Goal: Navigation & Orientation: Find specific page/section

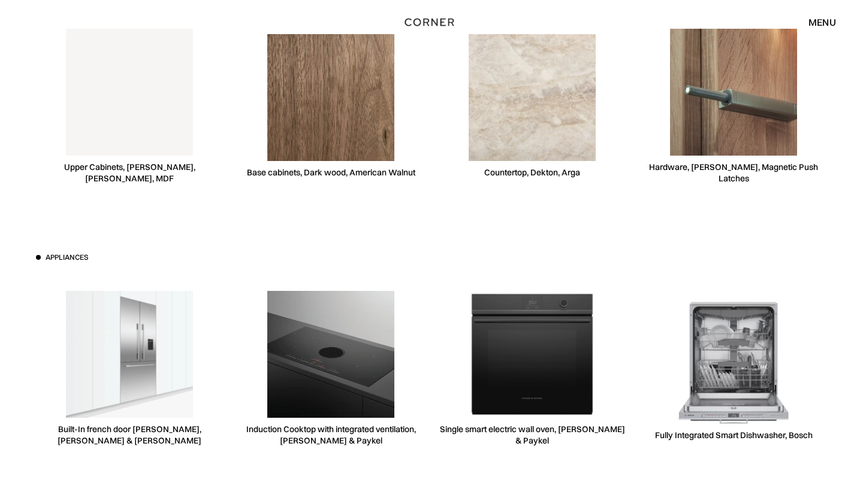
scroll to position [2987, 0]
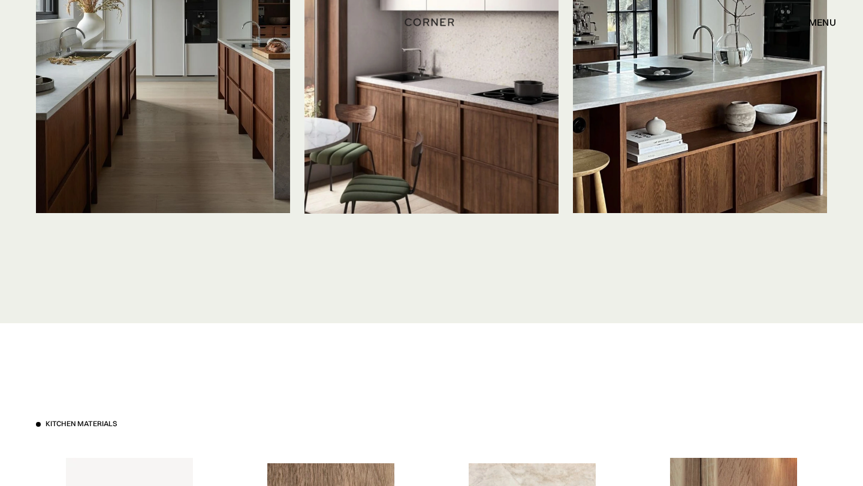
click at [818, 8] on div "Shop Kitchens Shop Kitchens How it works How it works Projects Projects Inspira…" at bounding box center [431, 22] width 863 height 44
click at [818, 14] on div "menu close" at bounding box center [816, 22] width 40 height 20
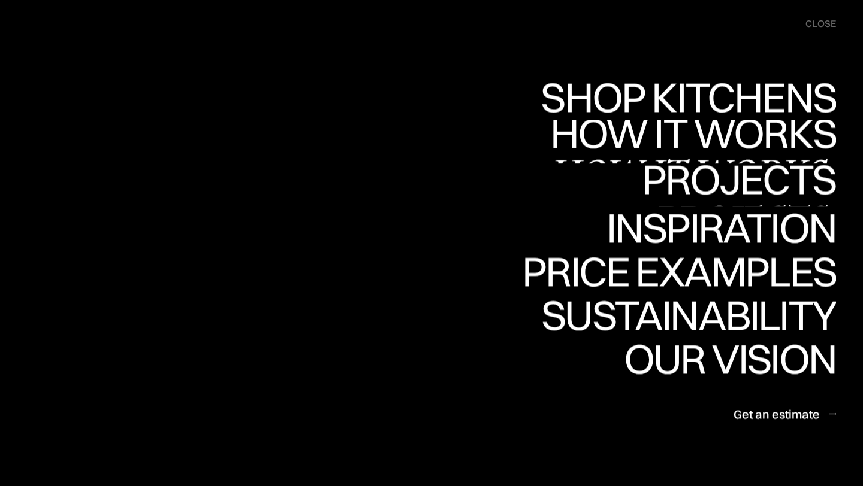
click at [748, 189] on link "Projects Projects" at bounding box center [739, 186] width 194 height 44
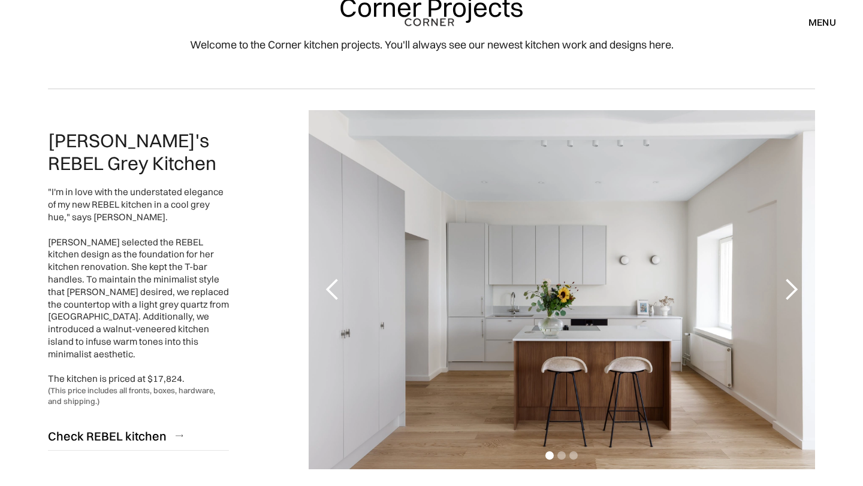
scroll to position [68, 0]
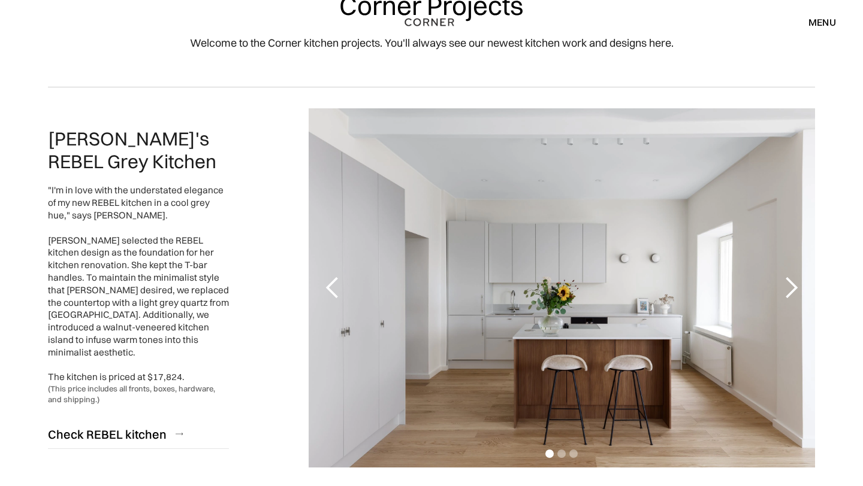
click at [797, 286] on div "next slide" at bounding box center [791, 288] width 24 height 24
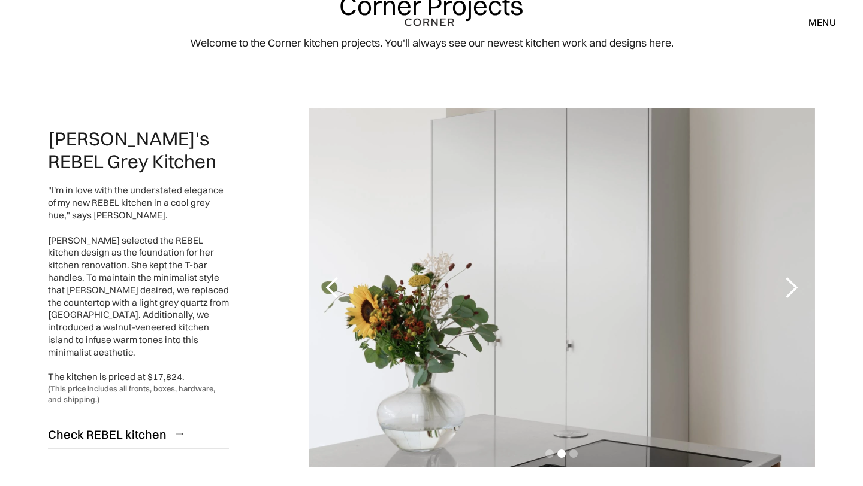
click at [796, 288] on div "next slide" at bounding box center [791, 288] width 24 height 24
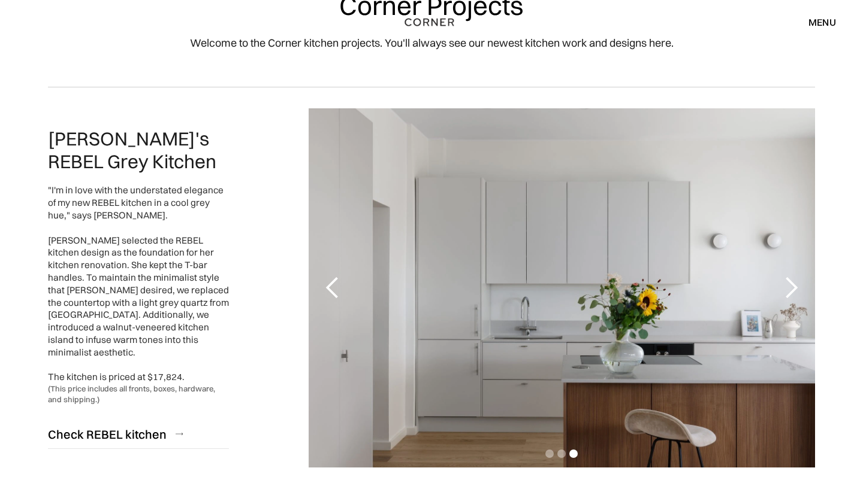
click at [796, 288] on div "next slide" at bounding box center [791, 288] width 24 height 24
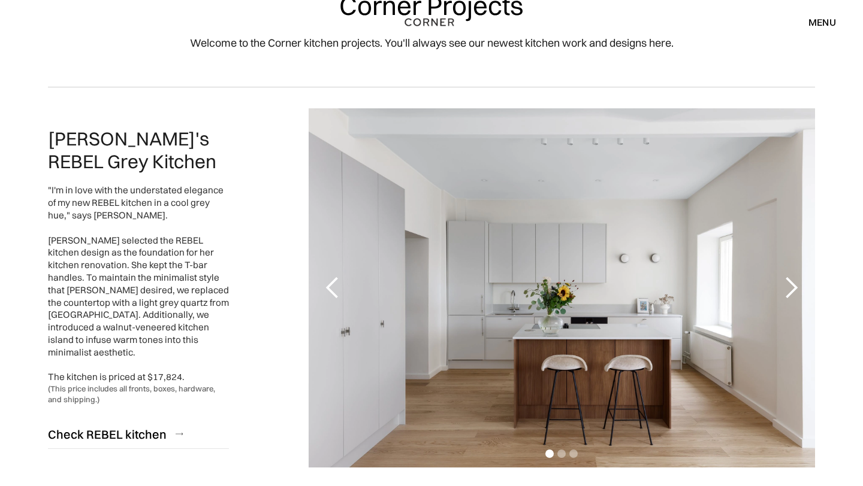
click at [796, 288] on div "next slide" at bounding box center [791, 288] width 24 height 24
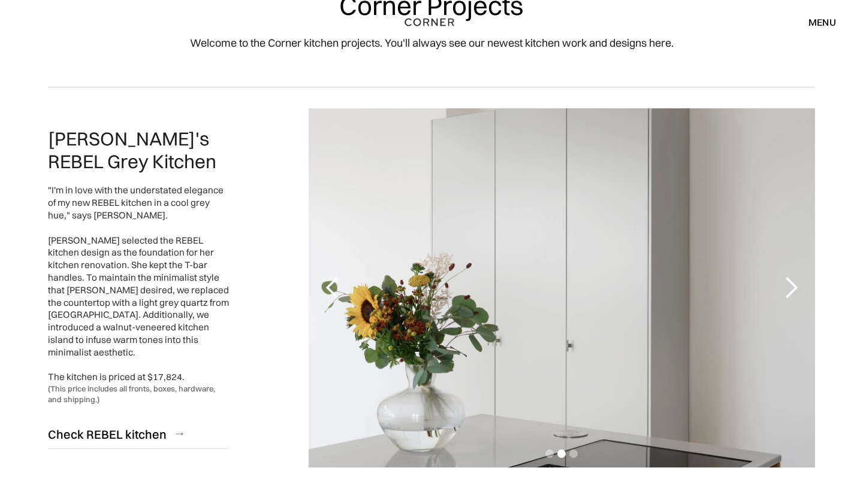
click at [797, 288] on div "next slide" at bounding box center [791, 288] width 24 height 24
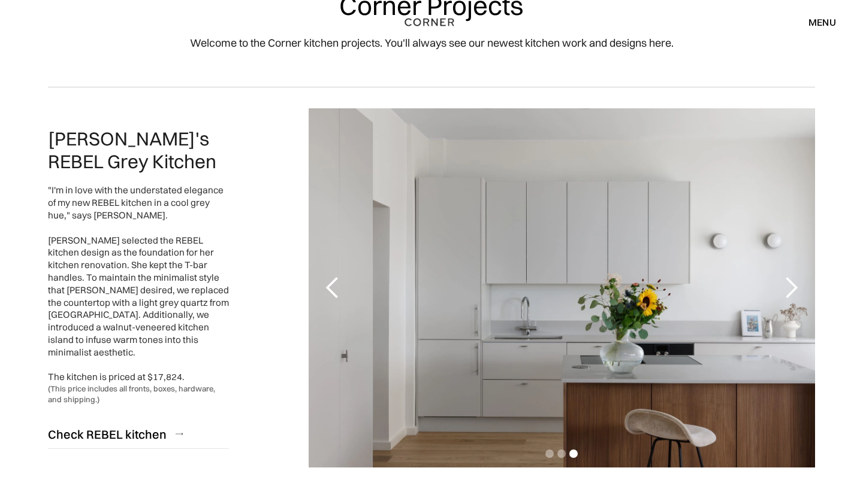
click at [798, 288] on div "next slide" at bounding box center [791, 288] width 24 height 24
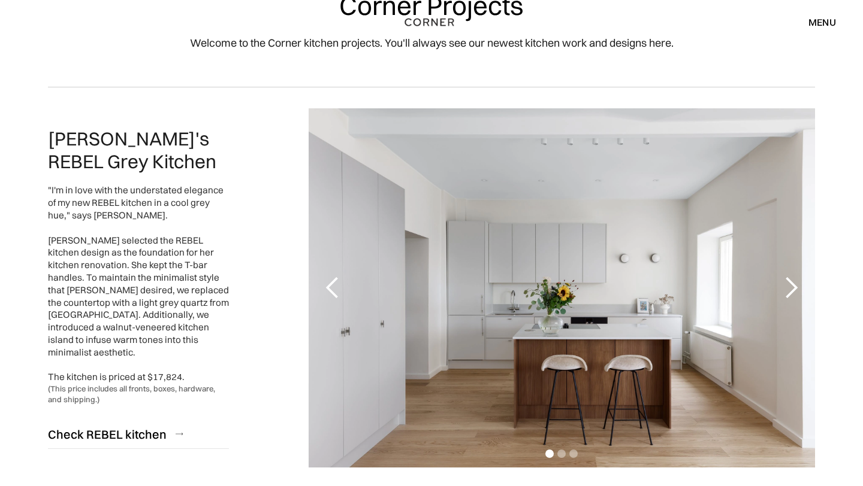
click at [798, 288] on div "next slide" at bounding box center [791, 288] width 24 height 24
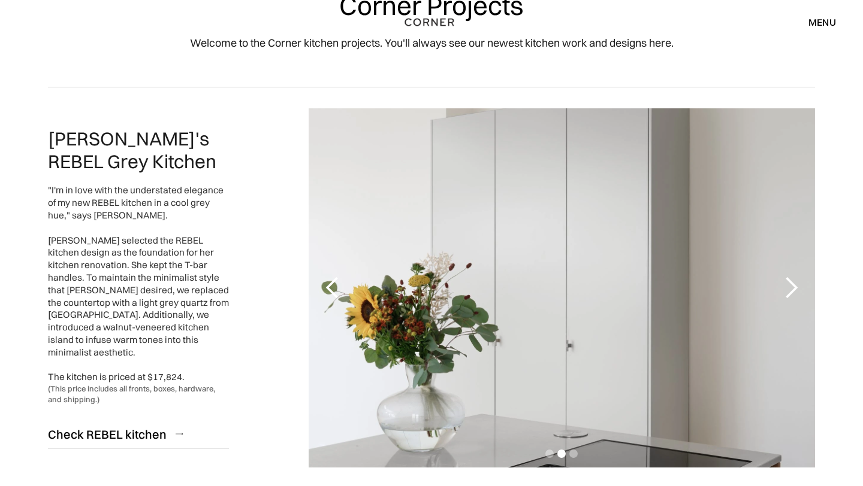
click at [798, 288] on div "next slide" at bounding box center [791, 288] width 24 height 24
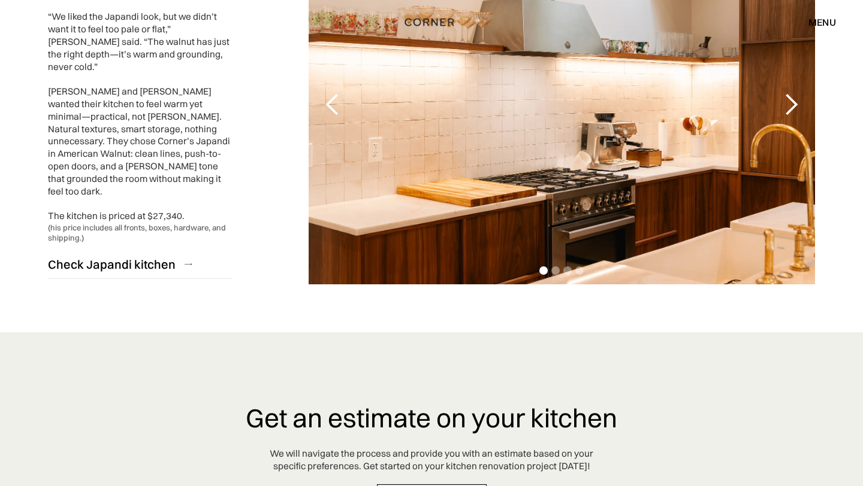
scroll to position [3119, 0]
